Goal: Information Seeking & Learning: Learn about a topic

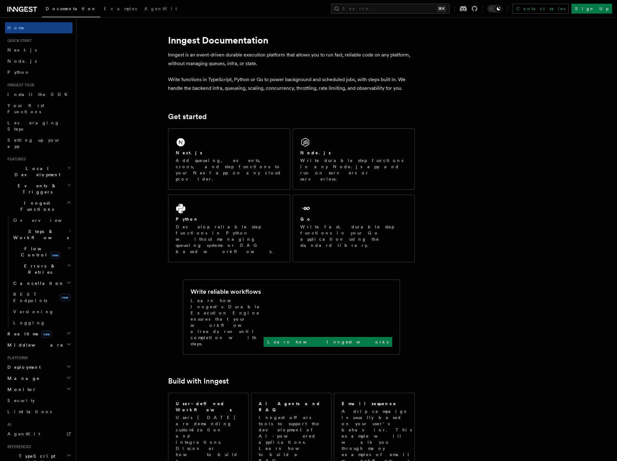
click at [478, 7] on div at bounding box center [469, 9] width 18 height 6
click at [478, 8] on icon at bounding box center [475, 9] width 6 height 6
click at [16, 10] on icon at bounding box center [13, 9] width 9 height 5
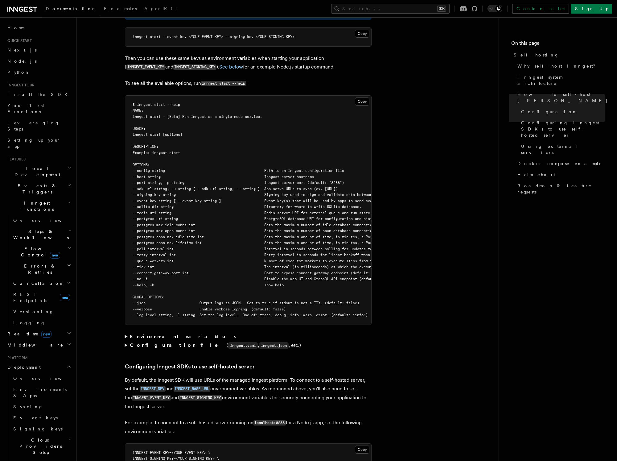
scroll to position [1055, 0]
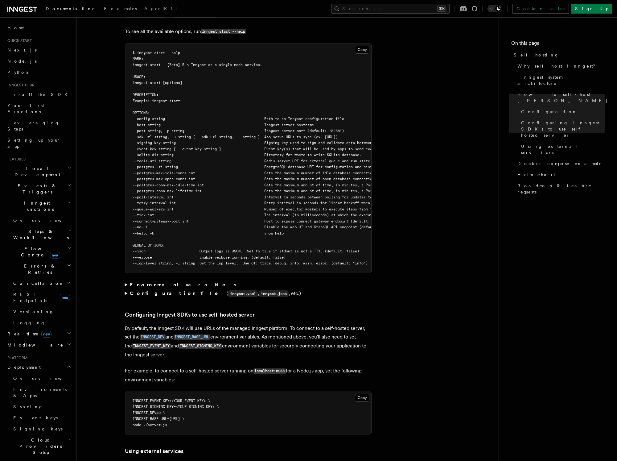
click at [139, 280] on summary "Environment variables" at bounding box center [248, 284] width 247 height 9
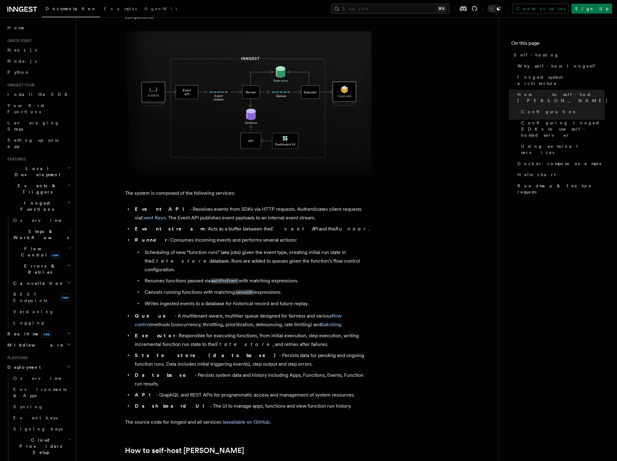
scroll to position [0, 0]
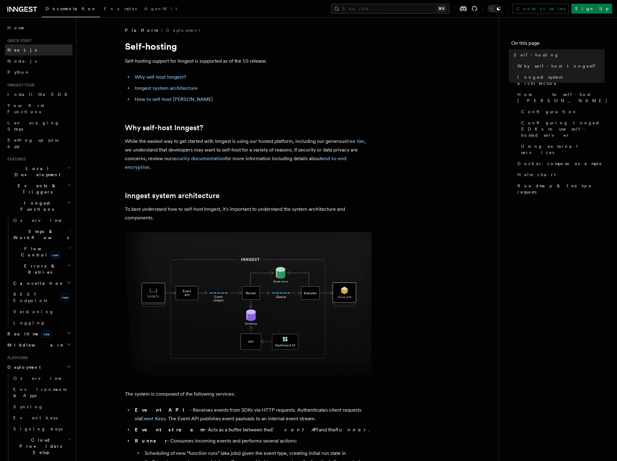
click at [28, 51] on link "Next.js" at bounding box center [39, 49] width 68 height 11
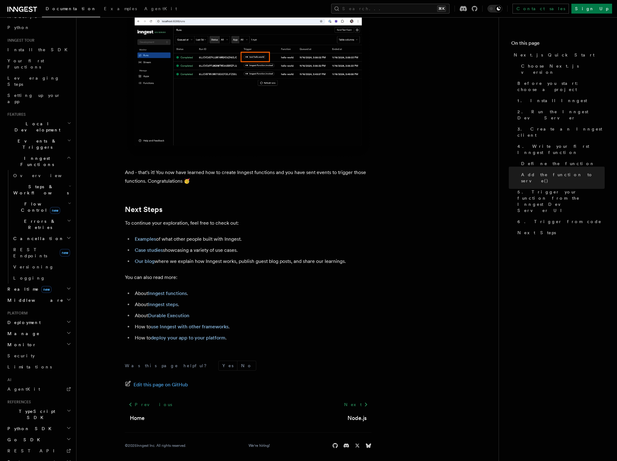
scroll to position [3698, 0]
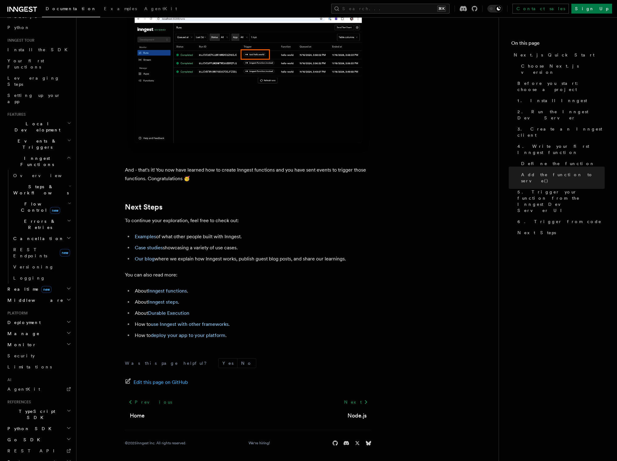
click at [34, 118] on h2 "Local Development" at bounding box center [39, 126] width 68 height 17
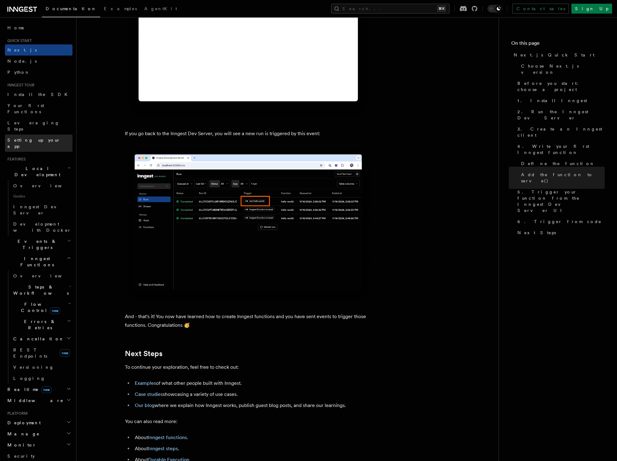
scroll to position [3502, 0]
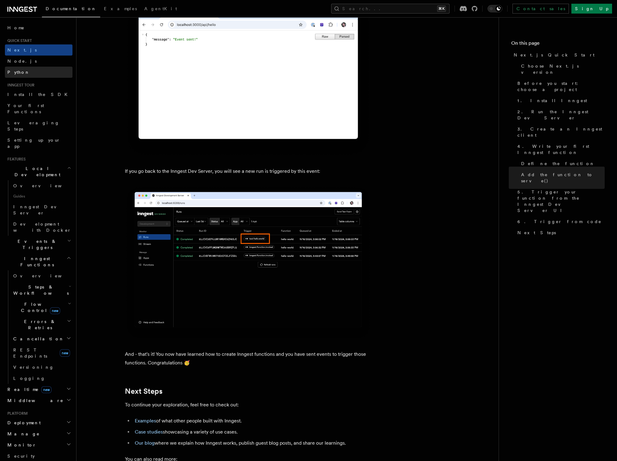
click at [14, 77] on link "Python" at bounding box center [39, 72] width 68 height 11
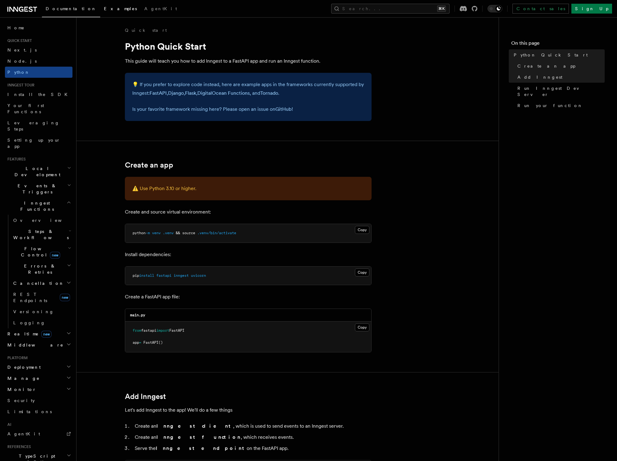
click at [104, 8] on span "Examples" at bounding box center [120, 8] width 33 height 5
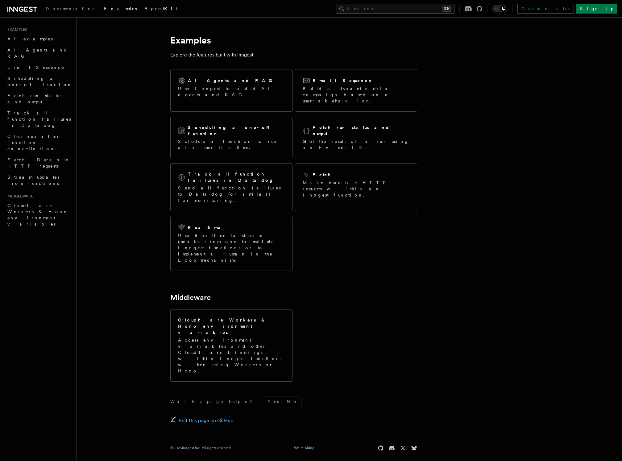
click at [144, 7] on span "AgentKit" at bounding box center [160, 8] width 33 height 5
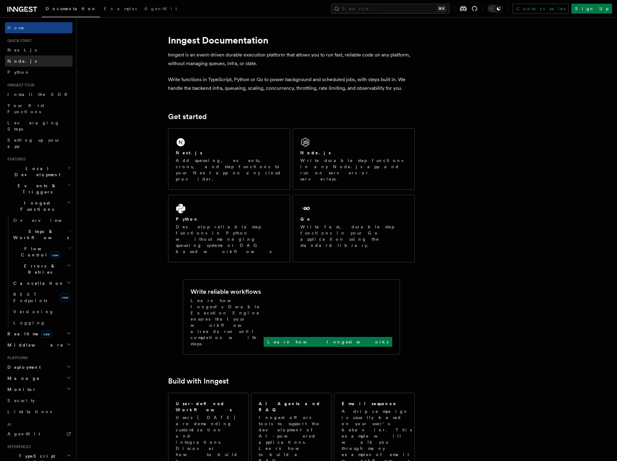
click at [19, 64] on link "Node.js" at bounding box center [39, 61] width 68 height 11
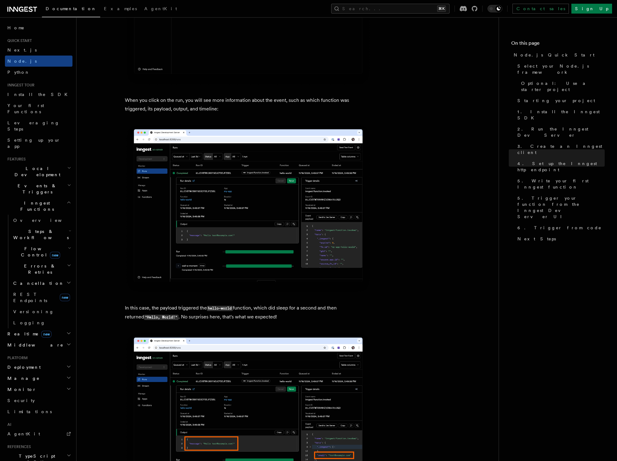
scroll to position [2254, 0]
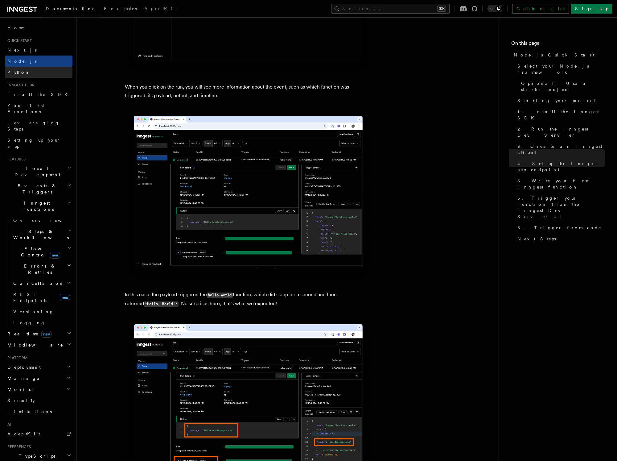
click at [22, 73] on link "Python" at bounding box center [39, 72] width 68 height 11
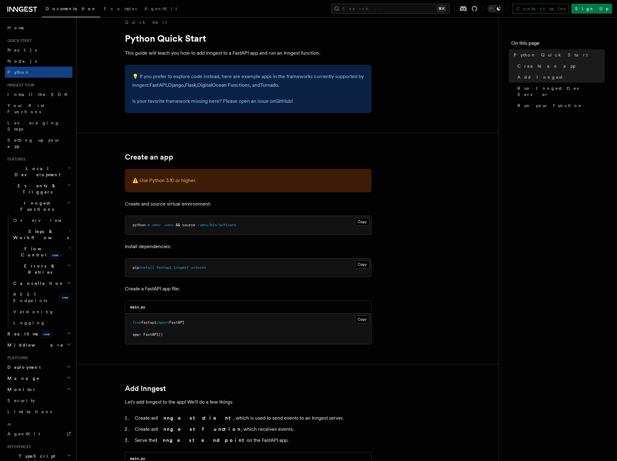
scroll to position [71, 0]
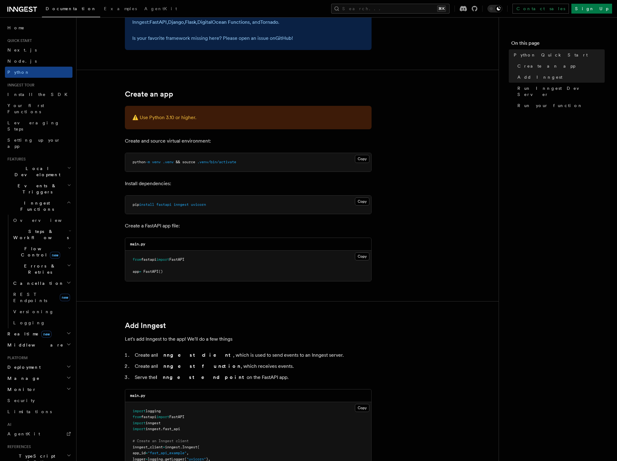
click at [209, 209] on pre "pip install fastapi inngest uvicorn" at bounding box center [248, 205] width 246 height 19
drag, startPoint x: 142, startPoint y: 204, endPoint x: 246, endPoint y: 202, distance: 104.6
click at [246, 202] on pre "pip install fastapi inngest uvicorn" at bounding box center [248, 205] width 246 height 19
copy span "install fastapi inngest uvicorn"
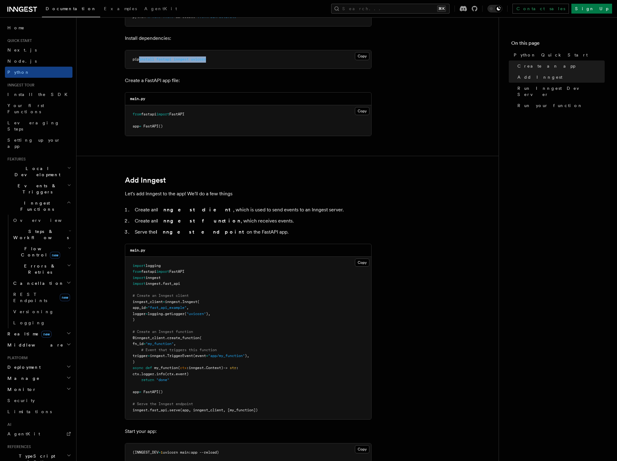
scroll to position [235, 0]
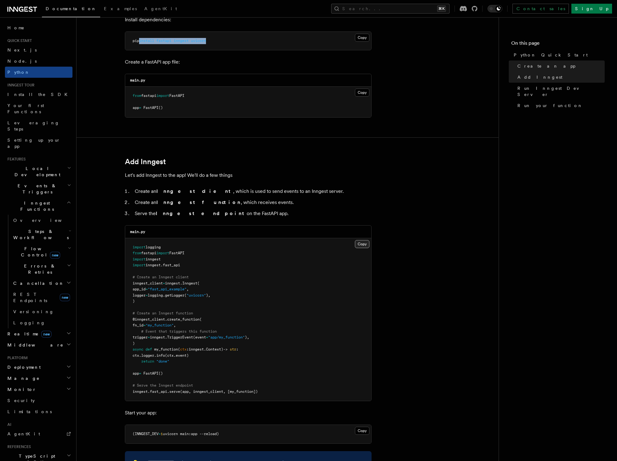
click at [363, 244] on button "Copy Copied" at bounding box center [362, 244] width 15 height 8
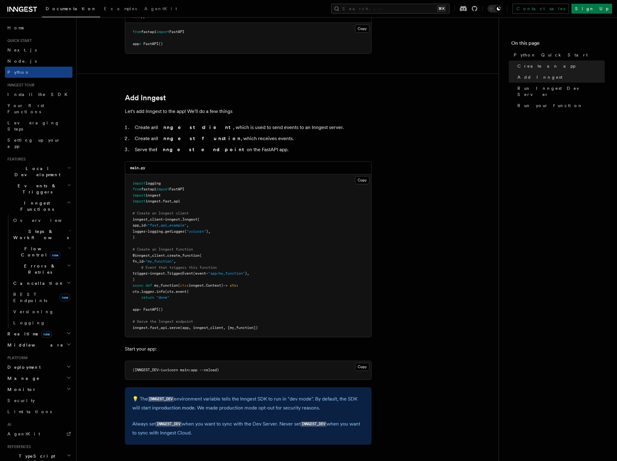
scroll to position [303, 0]
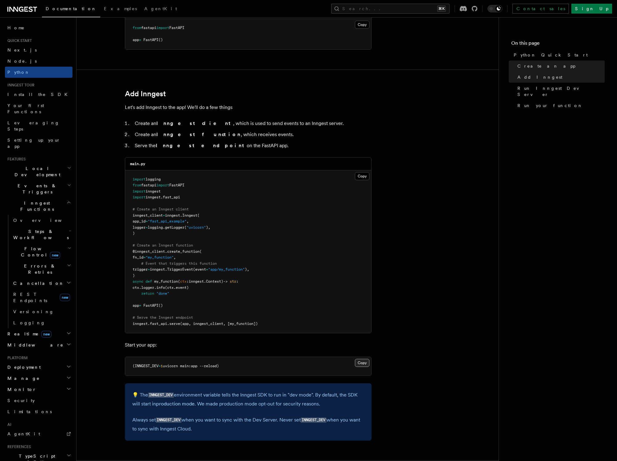
click at [367, 362] on button "Copy Copied" at bounding box center [362, 363] width 15 height 8
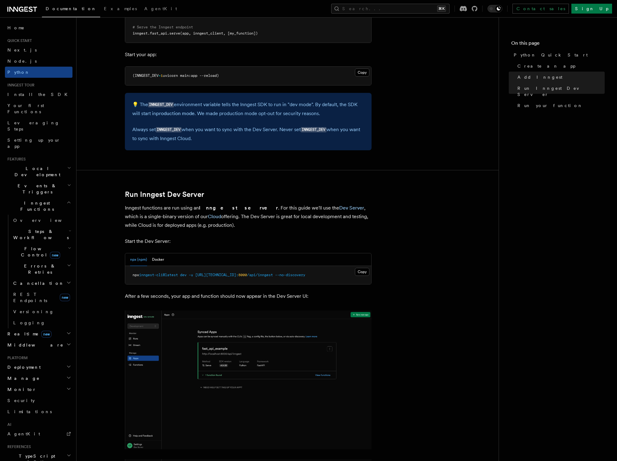
scroll to position [611, 0]
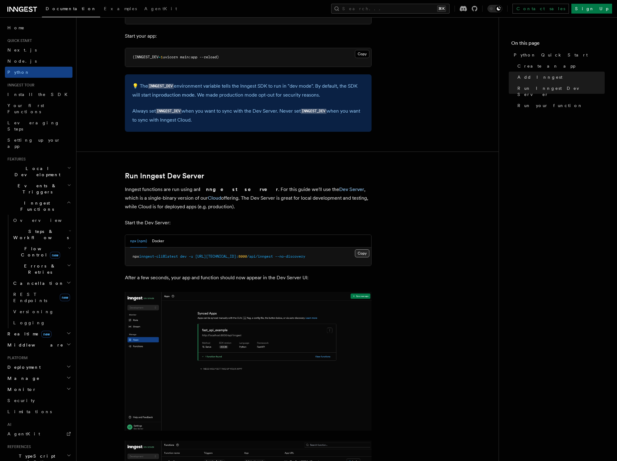
click at [358, 252] on button "Copy Copied" at bounding box center [362, 253] width 15 height 8
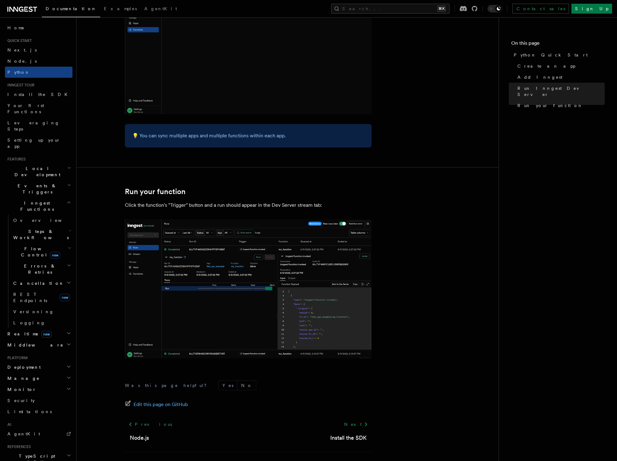
scroll to position [1099, 0]
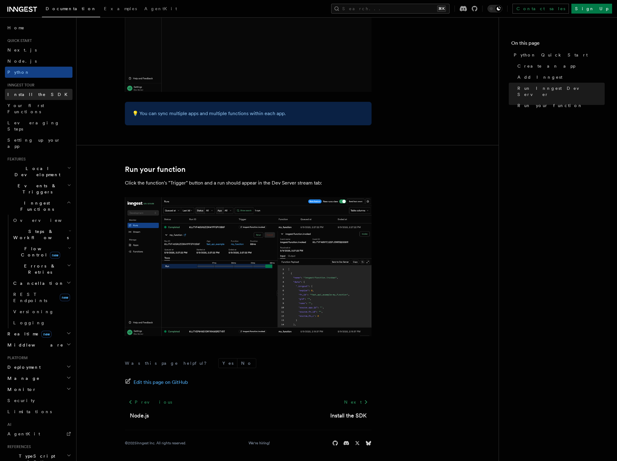
click at [23, 97] on span "Install the SDK" at bounding box center [39, 94] width 64 height 6
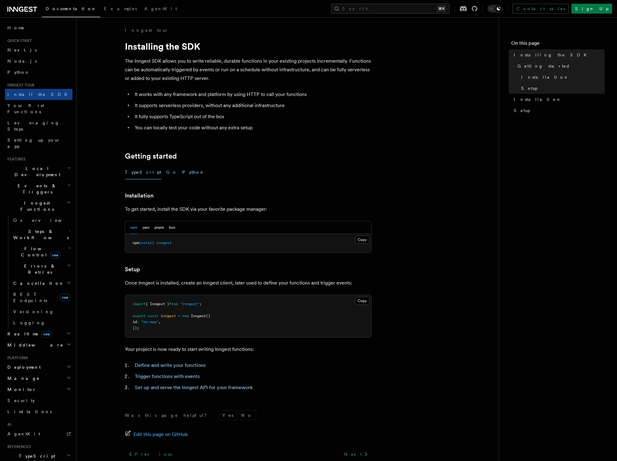
click at [182, 175] on button "Python" at bounding box center [193, 172] width 23 height 14
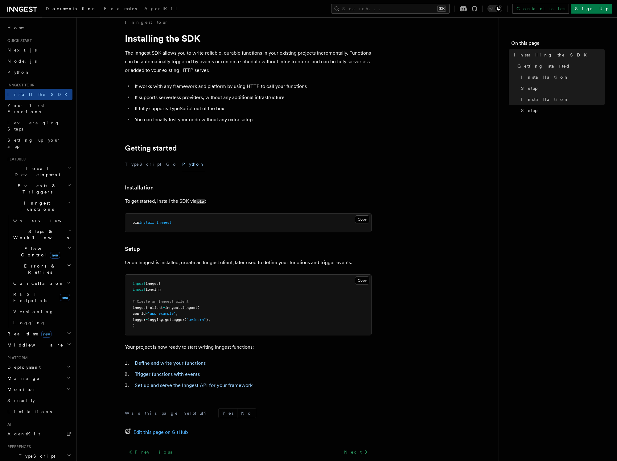
scroll to position [12, 0]
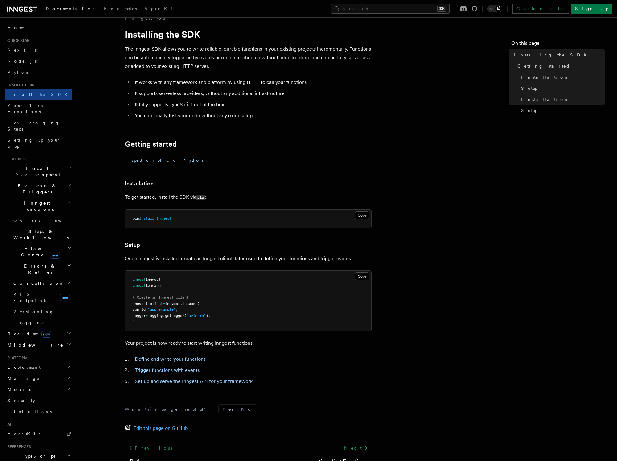
click at [133, 160] on button "TypeScript" at bounding box center [143, 160] width 36 height 14
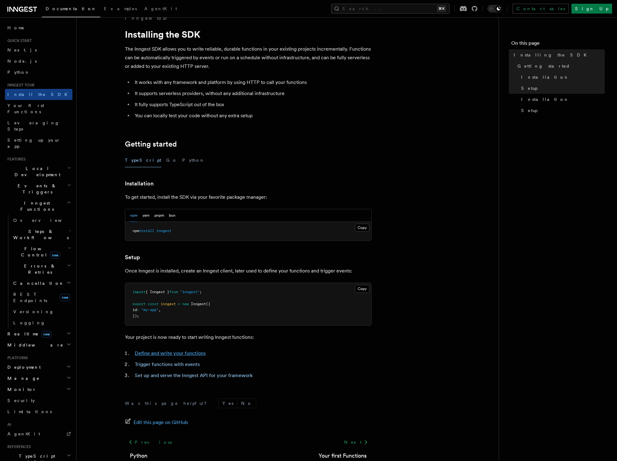
click at [175, 355] on link "Define and write your functions" at bounding box center [170, 353] width 71 height 6
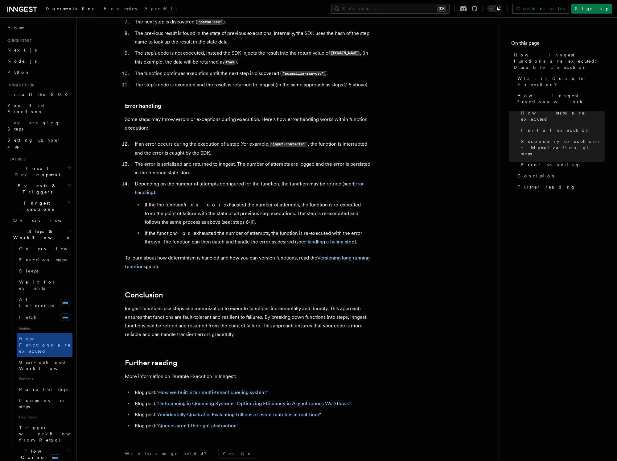
scroll to position [1002, 0]
